Goal: Task Accomplishment & Management: Complete application form

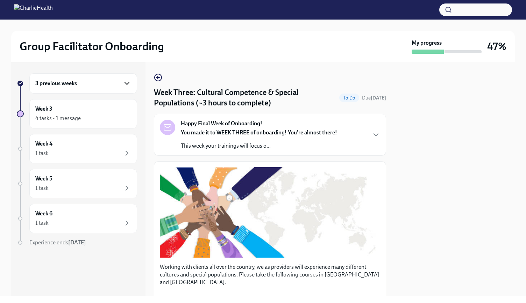
click at [126, 82] on icon "button" at bounding box center [127, 83] width 8 height 8
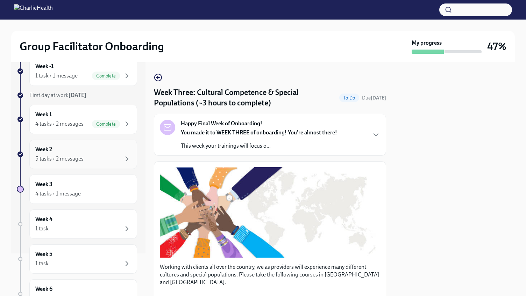
scroll to position [47, 0]
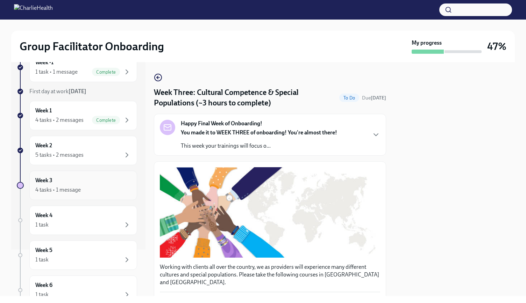
click at [110, 190] on div "4 tasks • 1 message" at bounding box center [83, 190] width 96 height 8
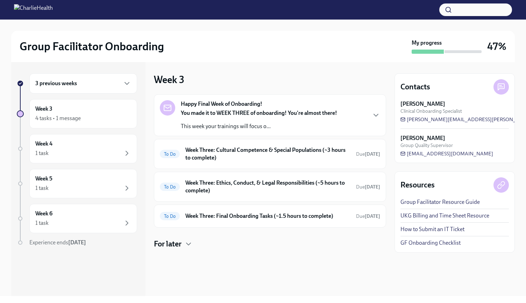
click at [259, 121] on div "You made it to WEEK THREE of onboarding! You're almost there! This week your tr…" at bounding box center [259, 119] width 156 height 21
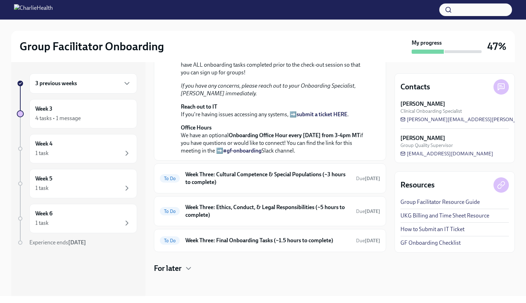
scroll to position [222, 0]
click at [256, 186] on h6 "Week Three: Cultural Competence & Special Populations (~3 hours to complete)" at bounding box center [267, 178] width 165 height 15
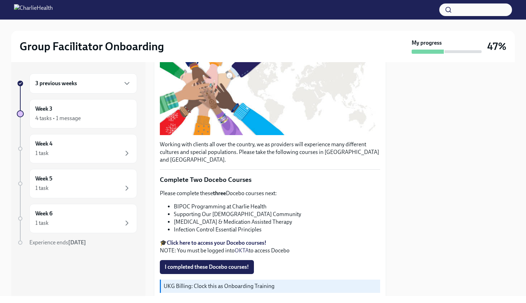
scroll to position [123, 0]
click at [221, 239] on strong "Click here to access your Docebo courses!" at bounding box center [217, 242] width 100 height 7
click at [230, 264] on span "I completed these Docebo courses!" at bounding box center [207, 267] width 84 height 7
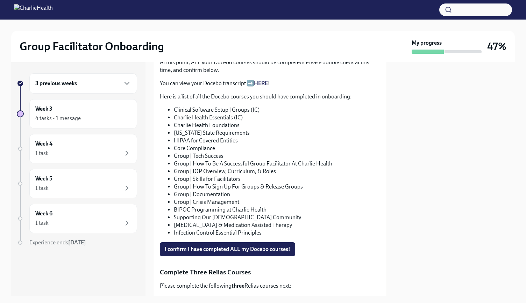
scroll to position [383, 0]
click at [231, 243] on button "I confirm I have completed ALL my Docebo courses!" at bounding box center [227, 250] width 135 height 14
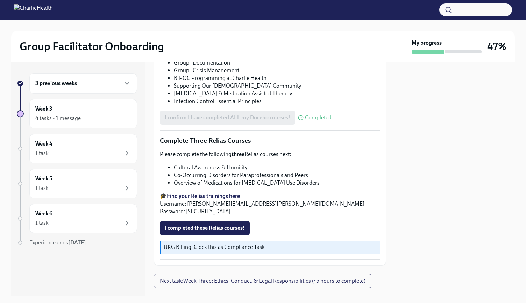
scroll to position [515, 0]
click at [215, 193] on strong "Find your Relias trainings here" at bounding box center [203, 196] width 73 height 7
drag, startPoint x: 173, startPoint y: 159, endPoint x: 251, endPoint y: 155, distance: 77.7
click at [251, 164] on ul "Cultural Awareness & Humility Co-Occurring Disorders for Paraprofessionals and …" at bounding box center [270, 175] width 220 height 23
copy li "Cultural Awareness & Humility"
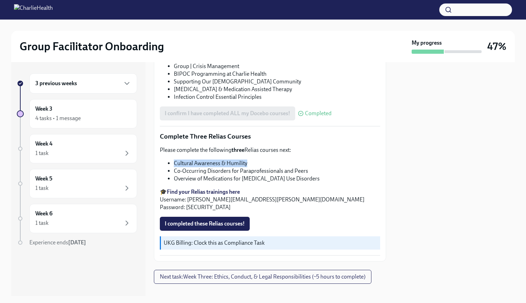
scroll to position [519, 0]
click at [231, 274] on span "Next task : Week Three: Ethics, Conduct, & Legal Responsibilities (~5 hours to …" at bounding box center [263, 277] width 206 height 7
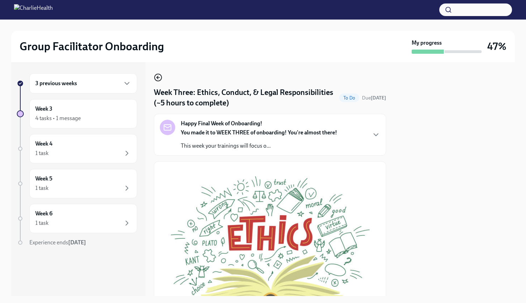
click at [158, 77] on icon "button" at bounding box center [157, 77] width 1 height 3
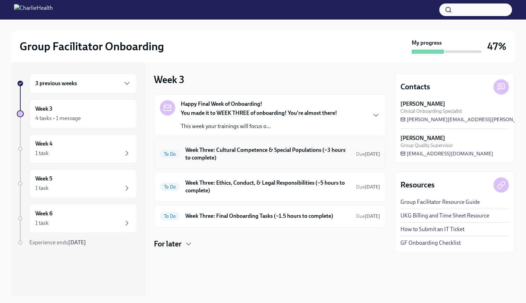
click at [254, 160] on h6 "Week Three: Cultural Competence & Special Populations (~3 hours to complete)" at bounding box center [267, 153] width 165 height 15
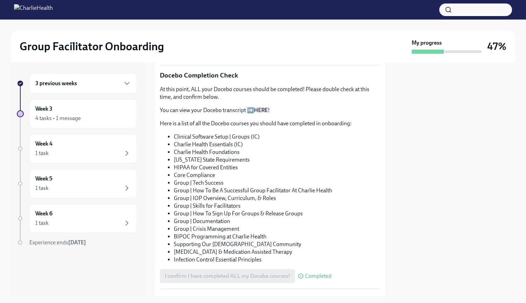
scroll to position [520, 0]
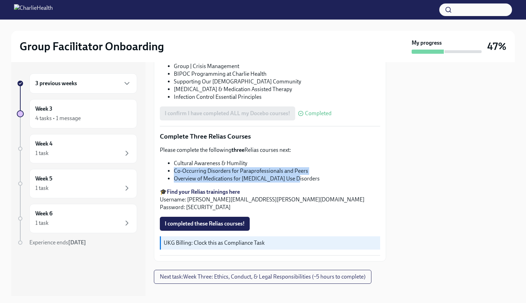
drag, startPoint x: 174, startPoint y: 162, endPoint x: 328, endPoint y: 165, distance: 153.2
click at [328, 165] on ul "Cultural Awareness & Humility Co-Occurring Disorders for Paraprofessionals and …" at bounding box center [270, 171] width 220 height 23
click at [328, 175] on li "Overview of Medications for [MEDICAL_DATA] Use Disorders" at bounding box center [277, 179] width 206 height 8
drag, startPoint x: 183, startPoint y: 162, endPoint x: 327, endPoint y: 165, distance: 144.1
click at [327, 167] on li "Co-Occurring Disorders for Paraprofessionals and Peers" at bounding box center [277, 171] width 206 height 8
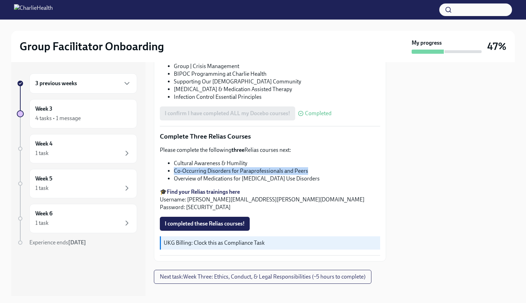
copy li "Co-Occurring Disorders for Paraprofessionals and Peers"
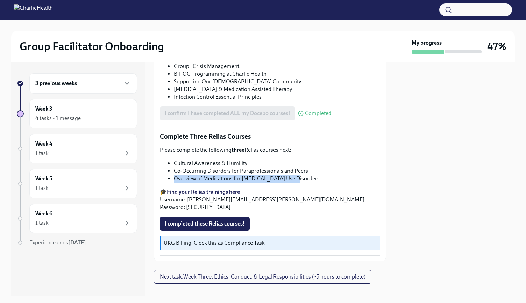
drag, startPoint x: 175, startPoint y: 170, endPoint x: 299, endPoint y: 170, distance: 124.5
click at [299, 175] on li "Overview of Medications for [MEDICAL_DATA] Use Disorders" at bounding box center [277, 179] width 206 height 8
copy li "Overview of Medications for [MEDICAL_DATA] Use Disorders"
click at [214, 221] on span "I completed these Relias courses!" at bounding box center [205, 224] width 80 height 7
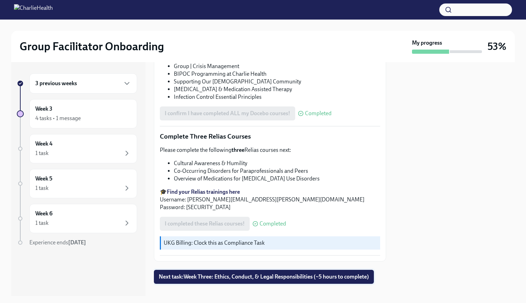
click at [210, 274] on span "Next task : Week Three: Ethics, Conduct, & Legal Responsibilities (~5 hours to …" at bounding box center [264, 277] width 210 height 7
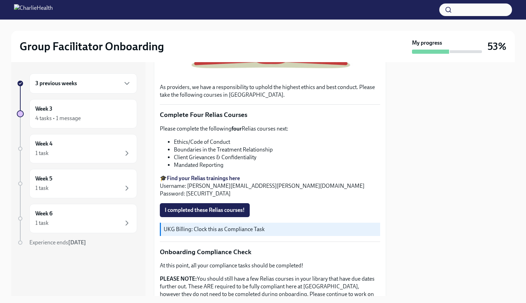
scroll to position [245, 0]
drag, startPoint x: 173, startPoint y: 138, endPoint x: 239, endPoint y: 137, distance: 65.4
click at [239, 138] on li "Ethics/Code of Conduct" at bounding box center [277, 142] width 206 height 8
copy li "Ethics/Code of Conduct"
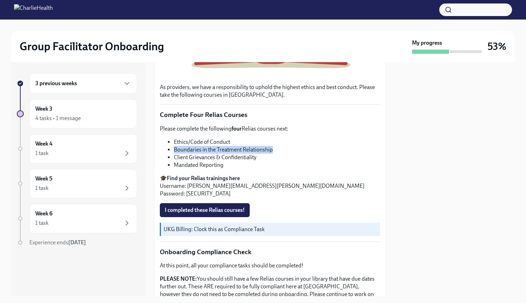
drag, startPoint x: 173, startPoint y: 148, endPoint x: 280, endPoint y: 145, distance: 107.0
click at [280, 145] on ul "Ethics/Code of Conduct Boundaries in the Treatment Relationship Client Grievanc…" at bounding box center [270, 153] width 220 height 31
copy li "Boundaries in the Treatment Relationship"
drag, startPoint x: 175, startPoint y: 152, endPoint x: 263, endPoint y: 153, distance: 87.8
click at [263, 154] on li "Client Grievances & Confidentiality" at bounding box center [277, 158] width 206 height 8
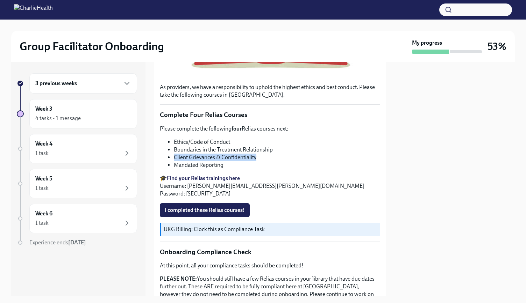
copy li "Client Grievances & Confidentiality"
drag, startPoint x: 176, startPoint y: 160, endPoint x: 227, endPoint y: 160, distance: 51.1
click at [227, 162] on li "Mandated Reporting" at bounding box center [277, 166] width 206 height 8
copy li "Mandated Reporting"
click at [236, 209] on span "I completed these Relias courses!" at bounding box center [205, 210] width 80 height 7
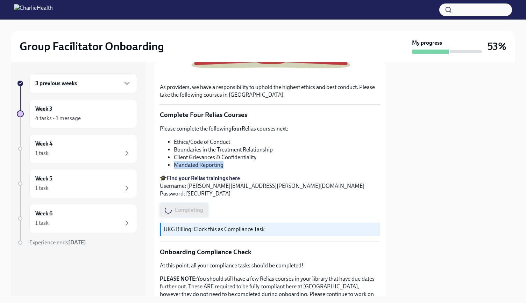
click at [236, 209] on div "Completing" at bounding box center [270, 210] width 220 height 14
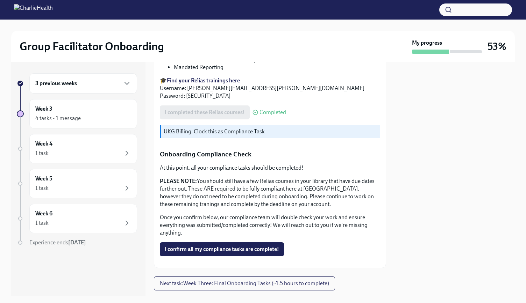
scroll to position [345, 0]
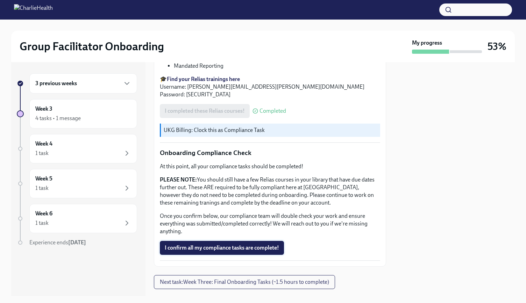
click at [229, 245] on span "I confirm all my compliance tasks are complete!" at bounding box center [222, 248] width 114 height 7
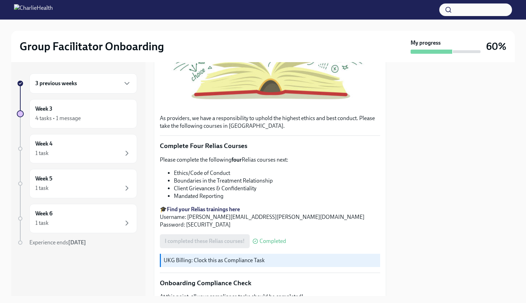
scroll to position [356, 0]
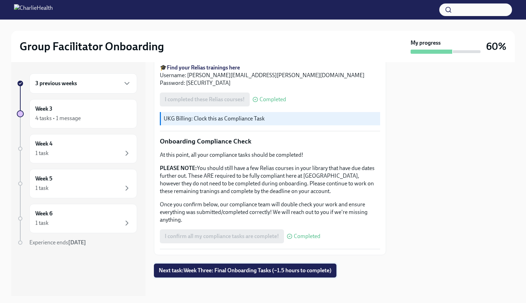
click at [251, 267] on span "Next task : Week Three: Final Onboarding Tasks (~1.5 hours to complete)" at bounding box center [245, 270] width 173 height 7
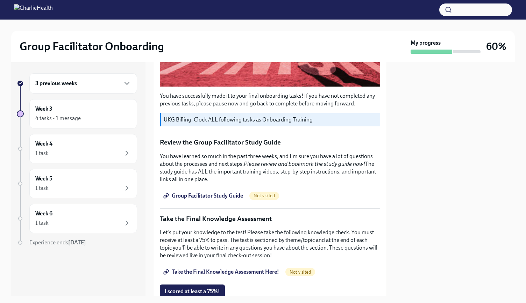
scroll to position [238, 0]
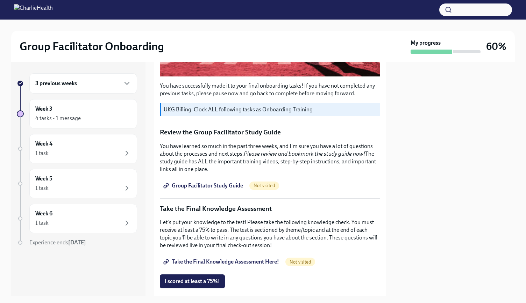
click at [224, 259] on span "Take the Final Knowledge Assessment Here!" at bounding box center [222, 262] width 114 height 7
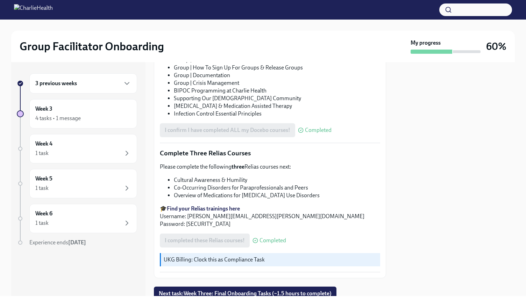
scroll to position [520, 0]
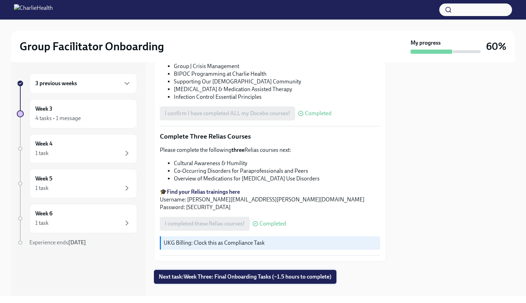
click at [260, 274] on span "Next task : Week Three: Final Onboarding Tasks (~1.5 hours to complete)" at bounding box center [245, 277] width 173 height 7
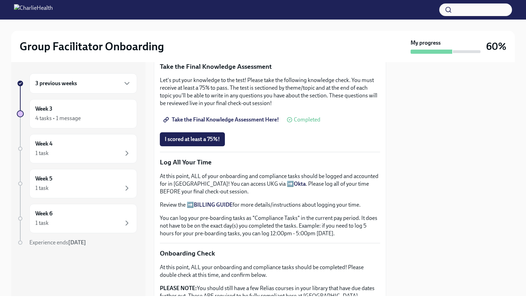
scroll to position [381, 0]
